Goal: Task Accomplishment & Management: Manage account settings

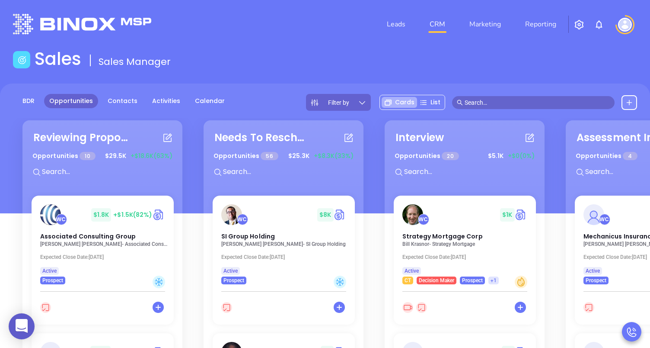
click at [574, 22] on button "button" at bounding box center [579, 24] width 21 height 16
click at [578, 26] on img "button" at bounding box center [579, 24] width 10 height 10
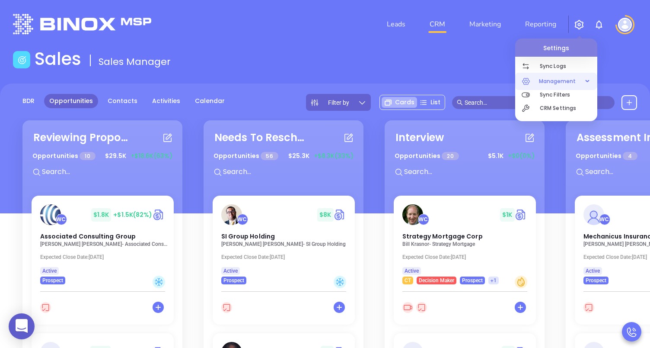
click at [548, 77] on span "Management" at bounding box center [558, 81] width 46 height 17
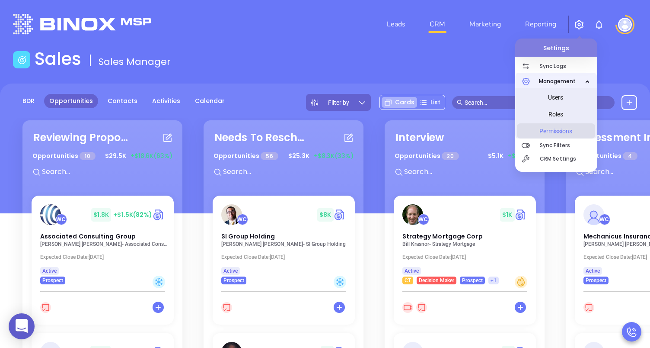
click at [537, 132] on span "Permissions" at bounding box center [556, 130] width 65 height 17
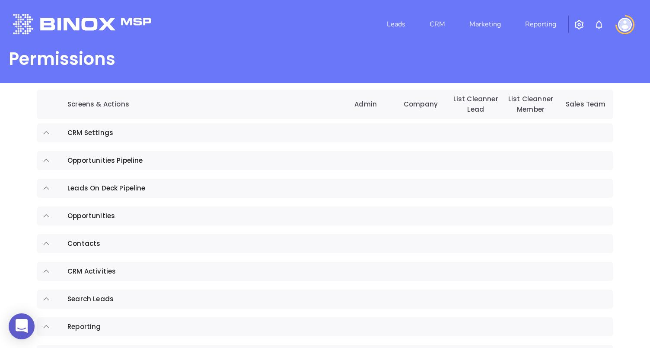
click at [42, 164] on td "sticky table" at bounding box center [50, 160] width 26 height 19
click at [43, 164] on icon "expand row" at bounding box center [46, 161] width 8 height 8
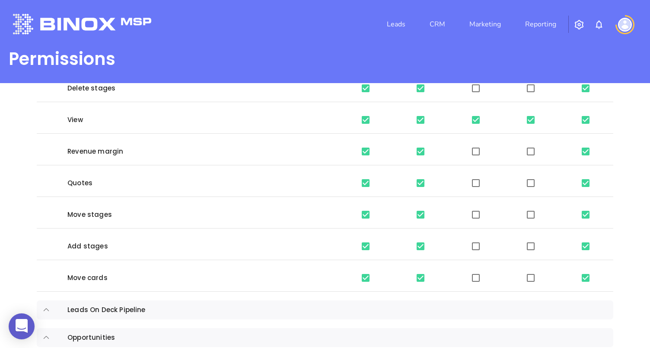
scroll to position [173, 0]
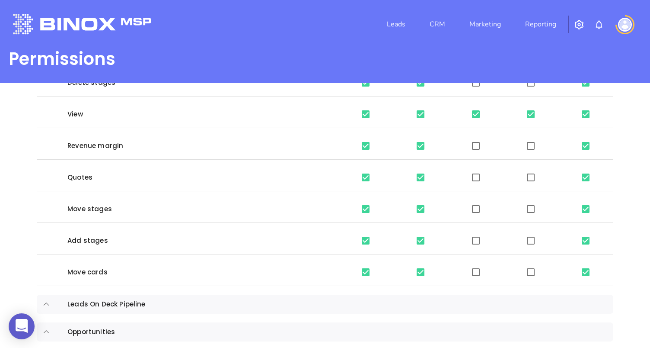
click at [584, 28] on img "button" at bounding box center [579, 24] width 10 height 10
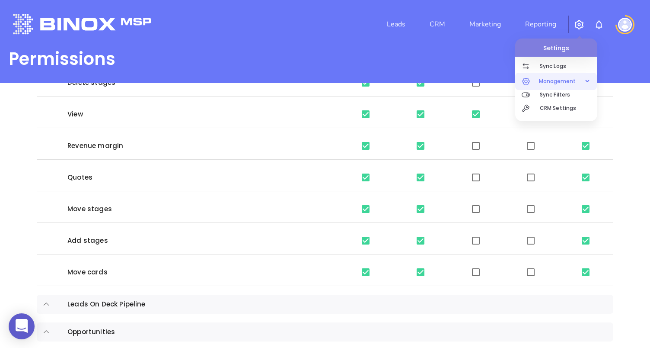
click at [558, 80] on span "Management" at bounding box center [558, 81] width 46 height 17
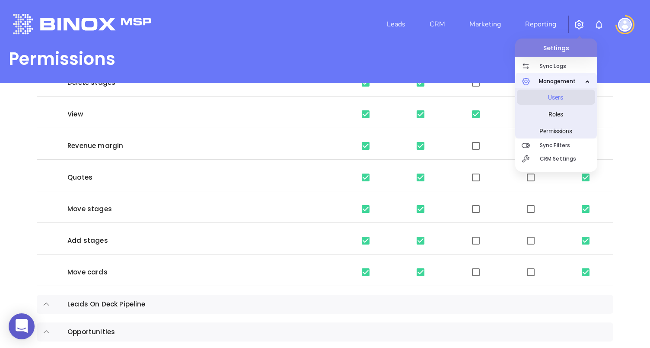
click at [547, 99] on span "Users" at bounding box center [556, 97] width 65 height 17
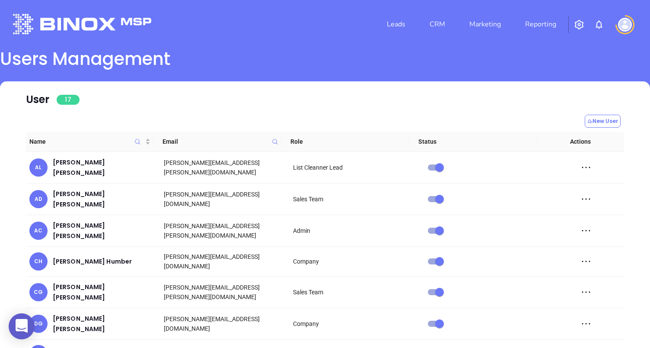
click at [580, 24] on img "button" at bounding box center [579, 24] width 10 height 10
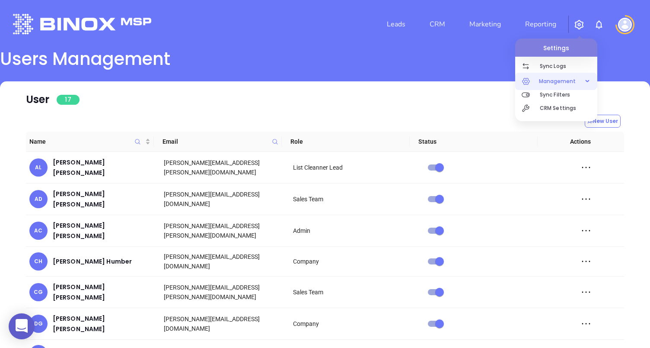
click at [548, 81] on span "Management" at bounding box center [558, 81] width 46 height 17
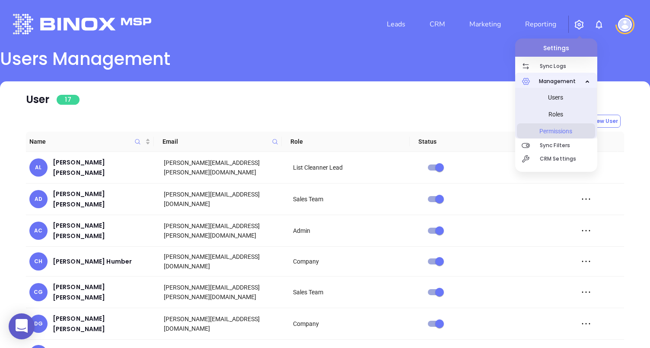
click at [547, 134] on span "Permissions" at bounding box center [556, 130] width 65 height 17
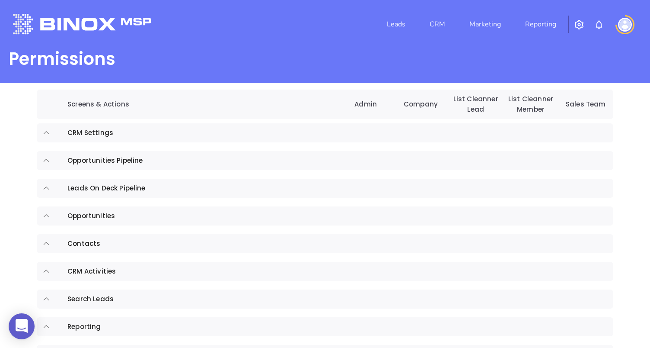
click at [46, 138] on td "sticky table" at bounding box center [50, 132] width 26 height 19
click at [45, 133] on icon "expand row" at bounding box center [46, 133] width 8 height 8
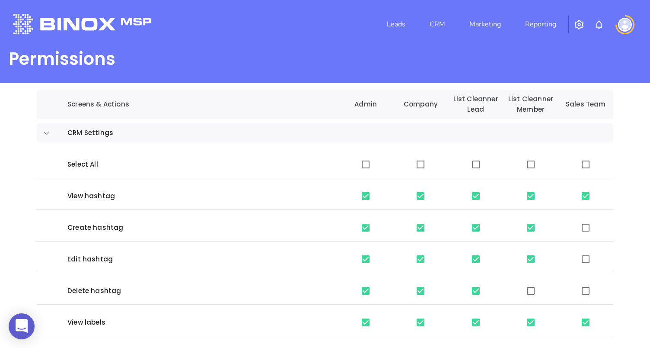
click at [40, 131] on td "sticky table" at bounding box center [50, 132] width 26 height 19
click at [47, 133] on icon "expand row" at bounding box center [46, 132] width 5 height 3
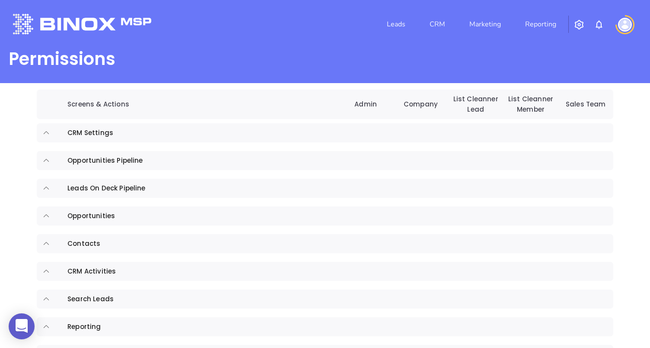
click at [51, 164] on td "sticky table" at bounding box center [50, 160] width 26 height 19
click at [47, 160] on icon "expand row" at bounding box center [46, 160] width 5 height 3
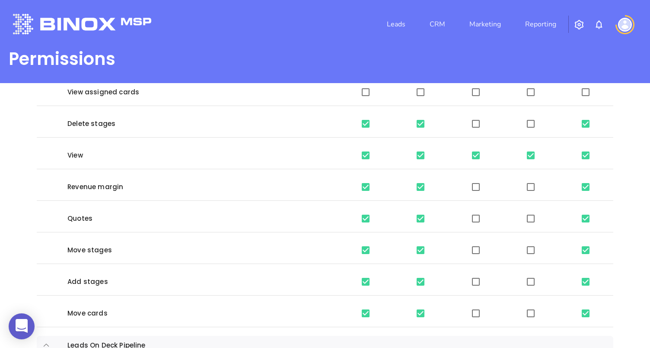
scroll to position [133, 0]
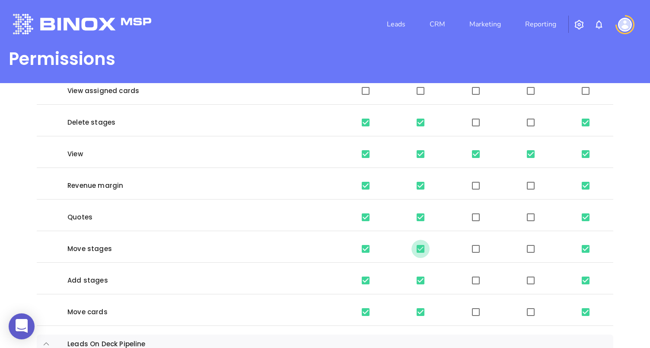
click at [420, 247] on input "sticky table" at bounding box center [421, 249] width 18 height 18
checkbox input "false"
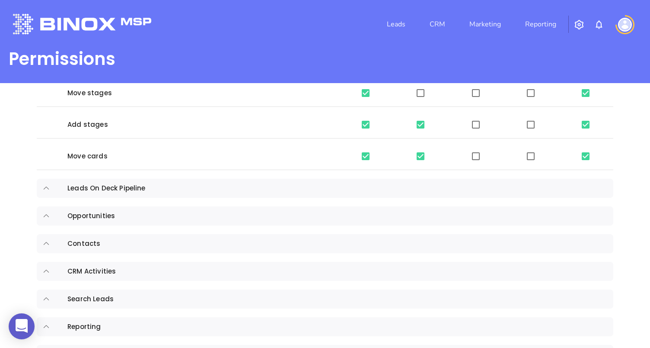
scroll to position [332, 0]
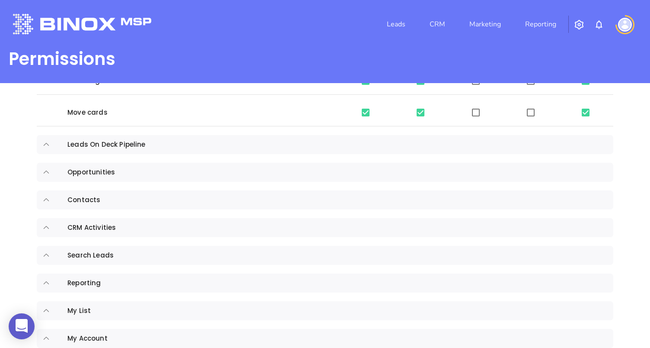
click at [46, 145] on icon "expand row" at bounding box center [46, 145] width 8 height 8
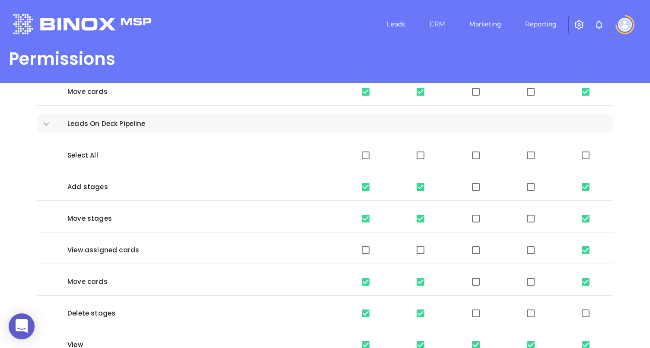
scroll to position [362, 0]
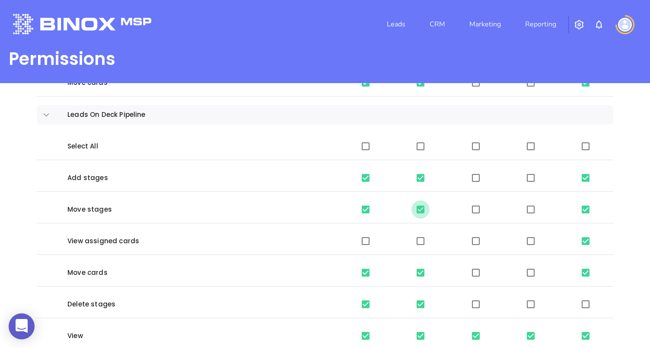
click at [417, 209] on input "sticky table" at bounding box center [421, 209] width 18 height 18
checkbox input "false"
click at [442, 25] on link "CRM" at bounding box center [437, 24] width 22 height 17
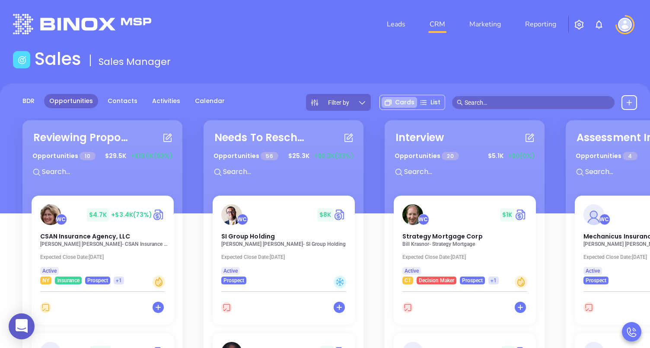
click at [356, 107] on div "Filter by" at bounding box center [338, 102] width 65 height 17
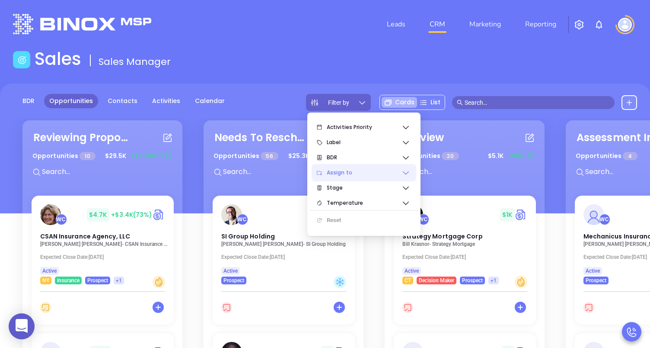
click at [362, 170] on span "Assign to" at bounding box center [364, 172] width 75 height 17
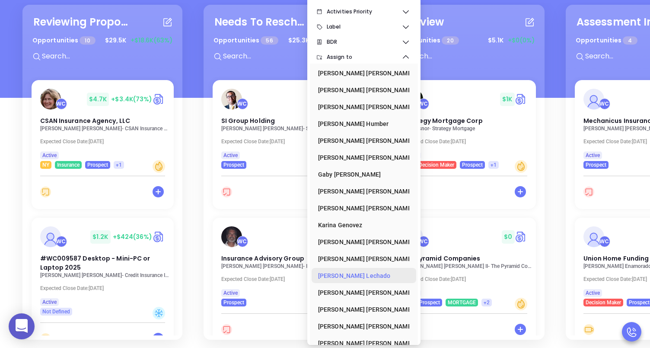
scroll to position [125, 0]
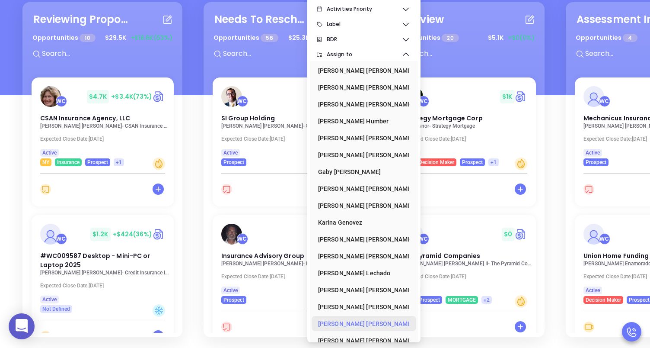
click at [355, 315] on div "Walter Contreras" at bounding box center [361, 323] width 86 height 17
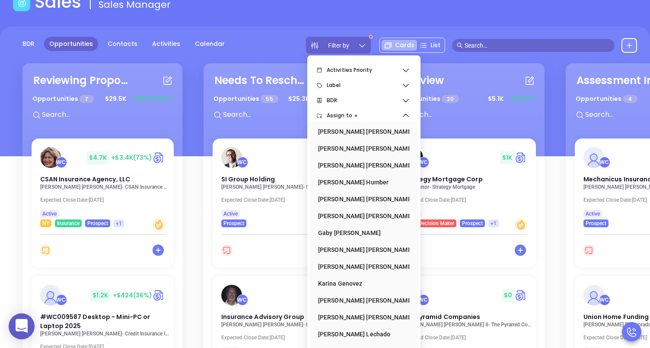
scroll to position [54, 0]
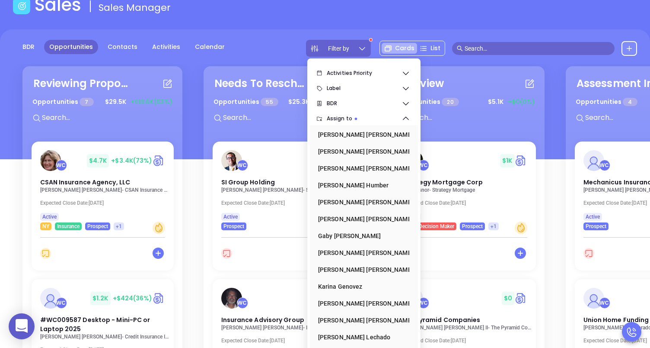
click at [296, 36] on div "BDR Opportunities Contacts Activities Calendar Filter by Cards List" at bounding box center [325, 94] width 650 height 130
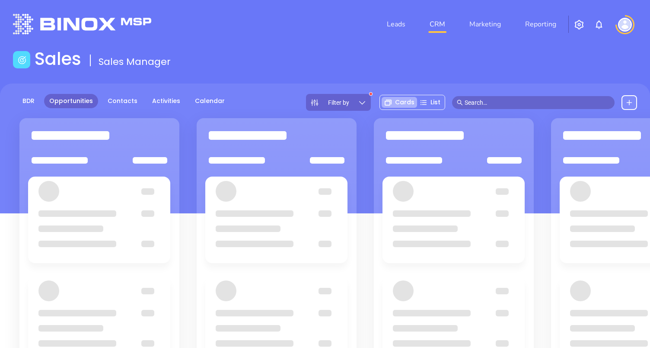
scroll to position [54, 0]
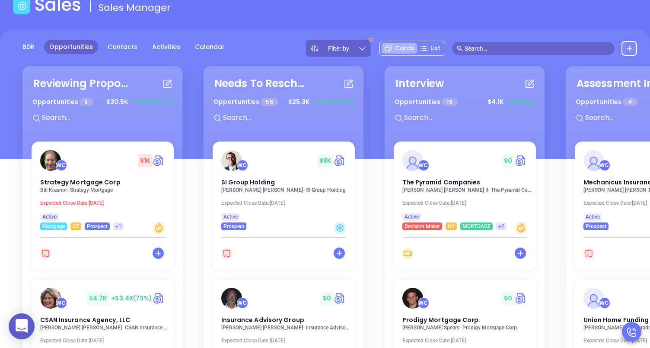
click at [361, 40] on div "Filter by" at bounding box center [338, 48] width 65 height 17
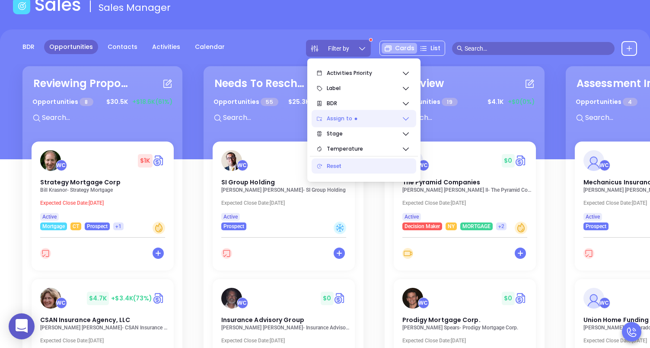
click at [343, 117] on span "Assign to" at bounding box center [364, 118] width 75 height 17
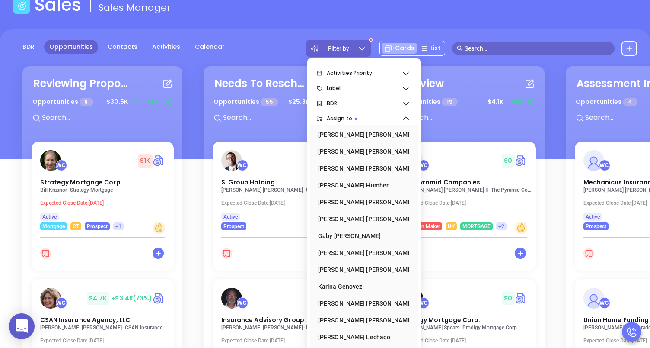
click at [308, 19] on main "Sales Sales Manager BDR Opportunities Contacts Activities Calendar Filter by Ca…" at bounding box center [325, 202] width 650 height 417
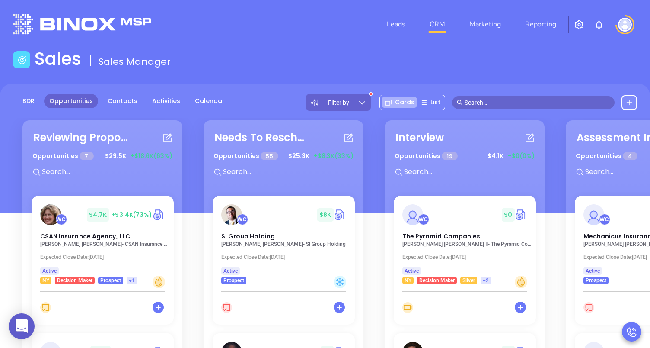
click at [577, 25] on img "button" at bounding box center [579, 24] width 10 height 10
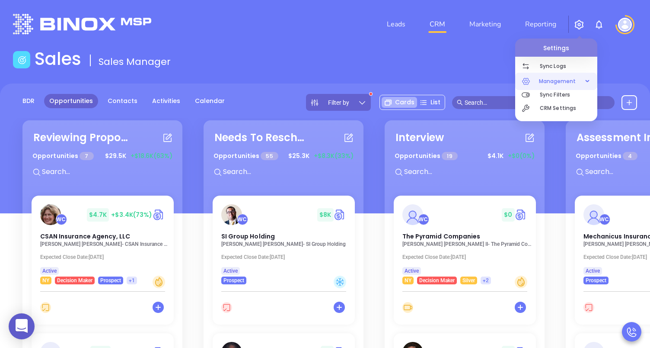
click at [542, 76] on span "Management" at bounding box center [558, 81] width 46 height 17
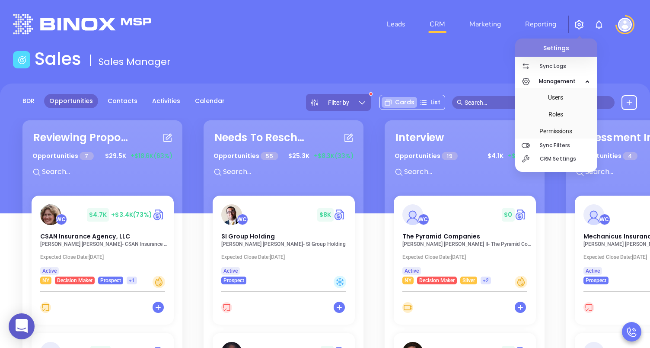
click at [574, 23] on img "button" at bounding box center [579, 24] width 10 height 10
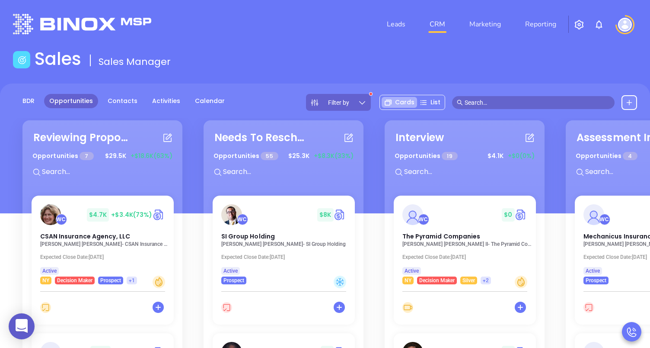
click at [574, 23] on img "button" at bounding box center [579, 24] width 10 height 10
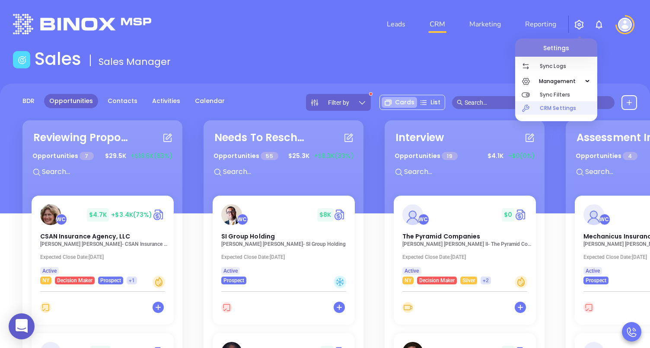
click at [554, 107] on p "CRM Settings" at bounding box center [569, 107] width 58 height 13
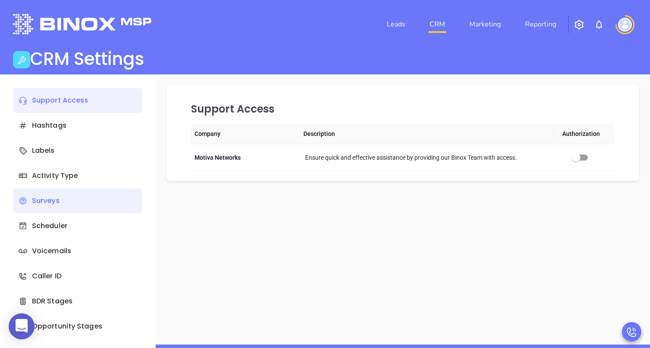
click at [67, 195] on div "Surveys" at bounding box center [77, 200] width 129 height 25
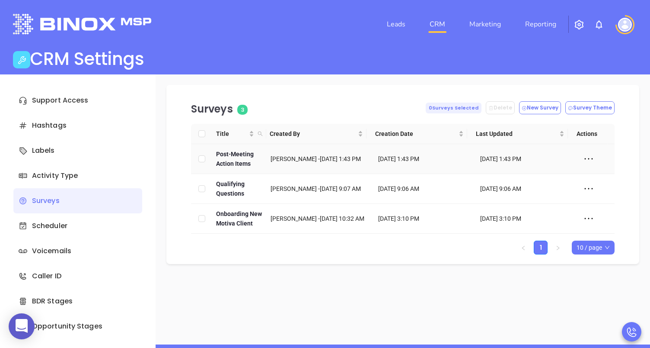
click at [585, 158] on icon at bounding box center [589, 158] width 13 height 13
click at [498, 59] on div "CRM Settings" at bounding box center [325, 60] width 635 height 24
click at [572, 27] on button "button" at bounding box center [579, 24] width 21 height 16
click at [577, 26] on img "button" at bounding box center [579, 24] width 10 height 10
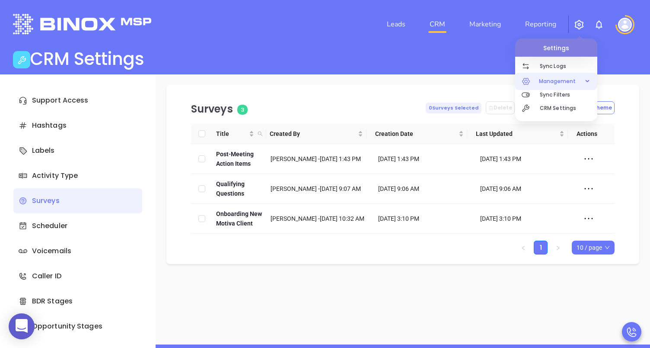
click at [564, 83] on span "Management" at bounding box center [558, 81] width 46 height 17
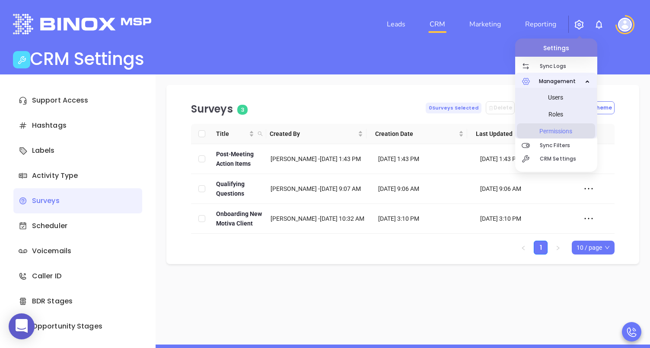
click at [548, 133] on span "Permissions" at bounding box center [556, 130] width 65 height 17
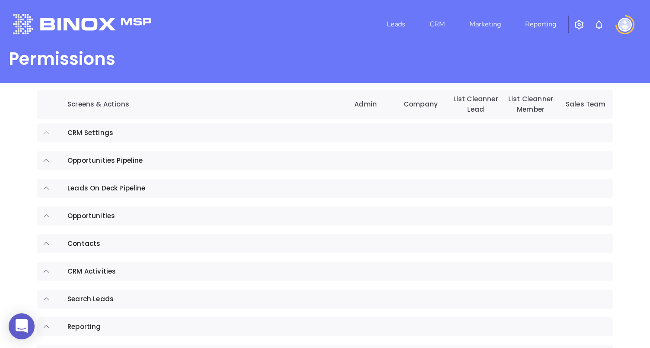
click at [45, 133] on icon "expand row" at bounding box center [46, 132] width 5 height 3
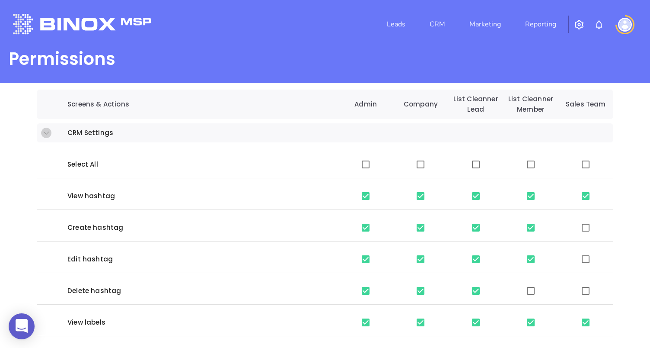
click at [45, 133] on icon "expand row" at bounding box center [46, 132] width 5 height 3
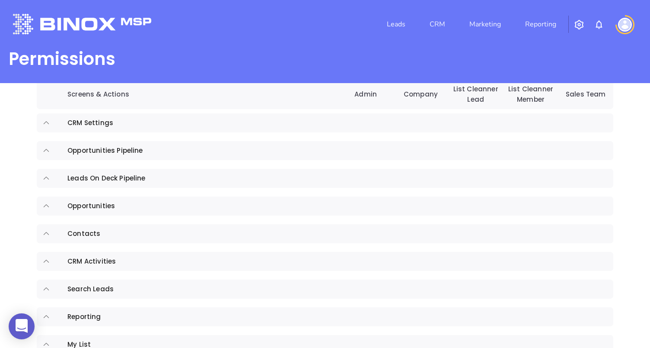
scroll to position [9, 0]
click at [48, 125] on icon "expand row" at bounding box center [46, 123] width 5 height 3
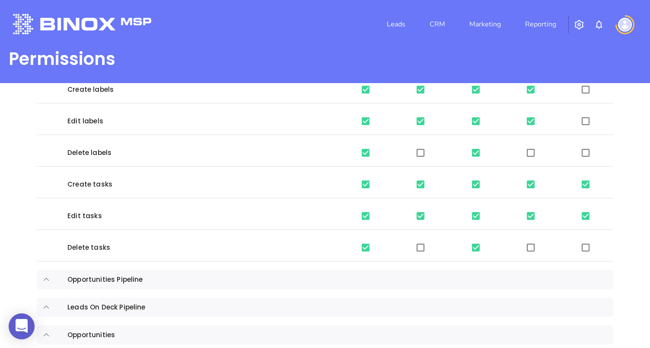
scroll to position [279, 0]
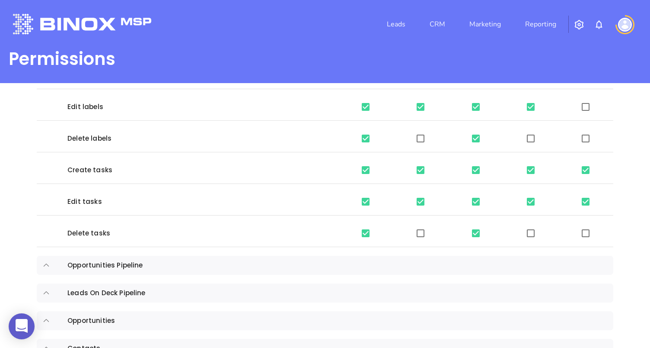
click at [580, 33] on div "Leads CRM Marketing Reporting" at bounding box center [430, 24] width 423 height 31
click at [581, 23] on img "button" at bounding box center [579, 24] width 10 height 10
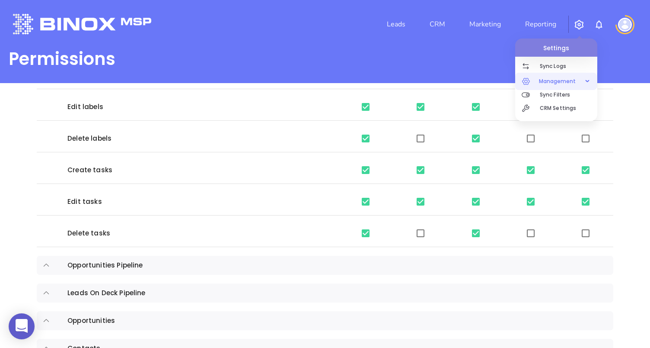
click at [549, 80] on span "Management" at bounding box center [558, 81] width 46 height 17
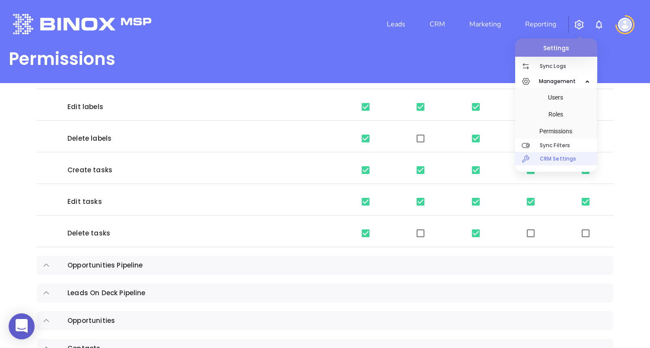
click at [541, 160] on p "CRM Settings" at bounding box center [569, 158] width 58 height 13
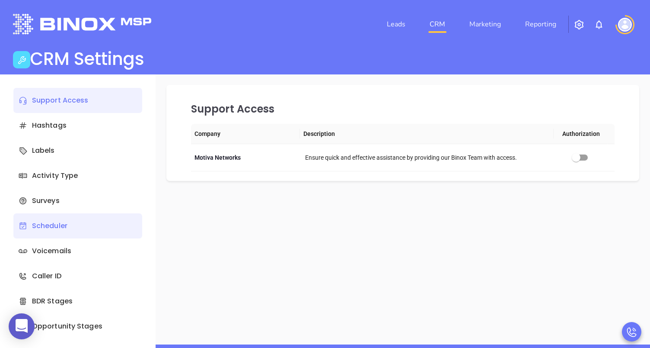
click at [74, 213] on div "Scheduler" at bounding box center [77, 225] width 129 height 25
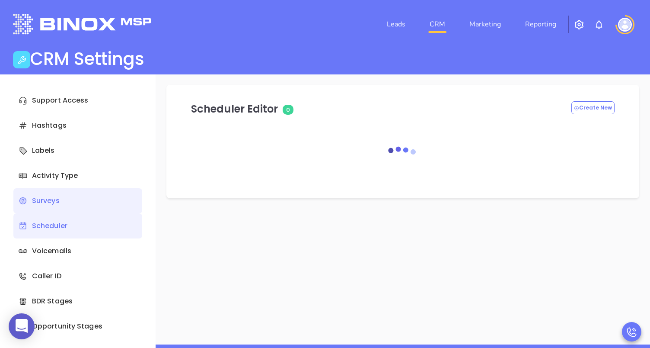
click at [81, 205] on div "Surveys" at bounding box center [77, 200] width 129 height 25
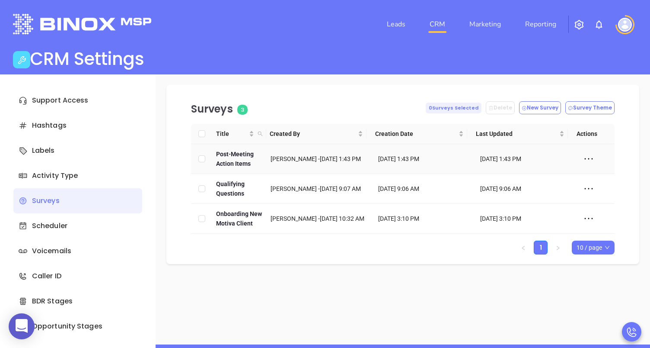
click at [583, 162] on icon at bounding box center [589, 158] width 13 height 13
click at [577, 27] on img "button" at bounding box center [579, 24] width 10 height 10
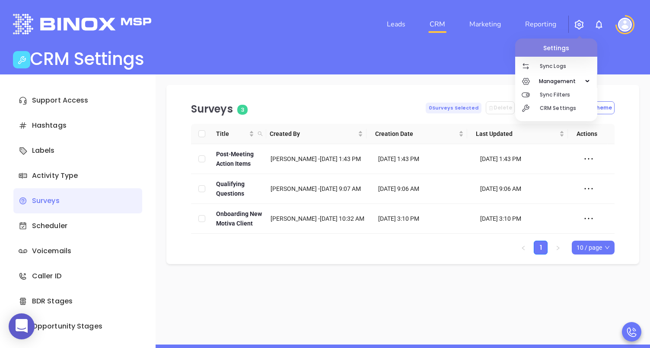
click at [391, 60] on div "CRM Settings" at bounding box center [325, 60] width 635 height 24
click at [482, 59] on div "CRM Settings" at bounding box center [325, 60] width 635 height 24
click at [581, 24] on img "button" at bounding box center [579, 24] width 10 height 10
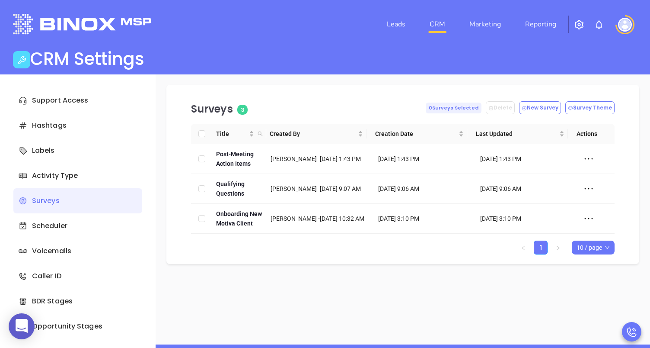
click at [581, 24] on img "button" at bounding box center [579, 24] width 10 height 10
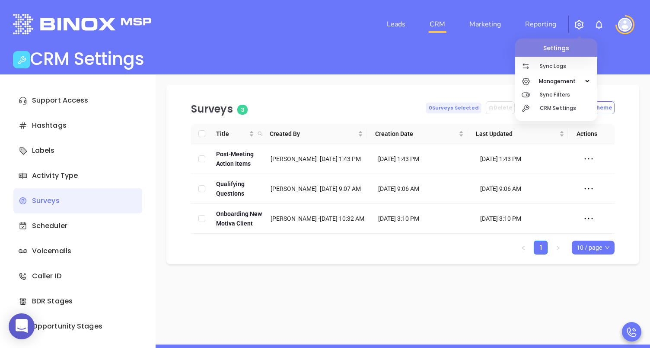
click at [581, 24] on img "button" at bounding box center [579, 24] width 10 height 10
